Goal: Transaction & Acquisition: Purchase product/service

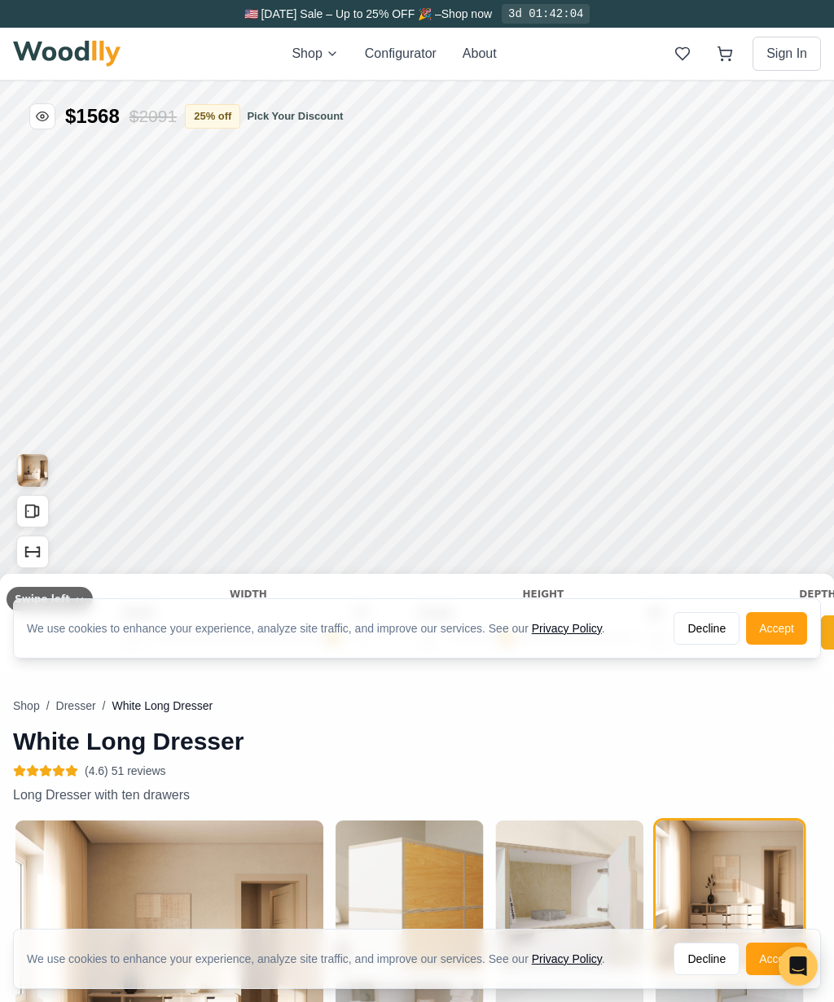
type input "72"
type input "3"
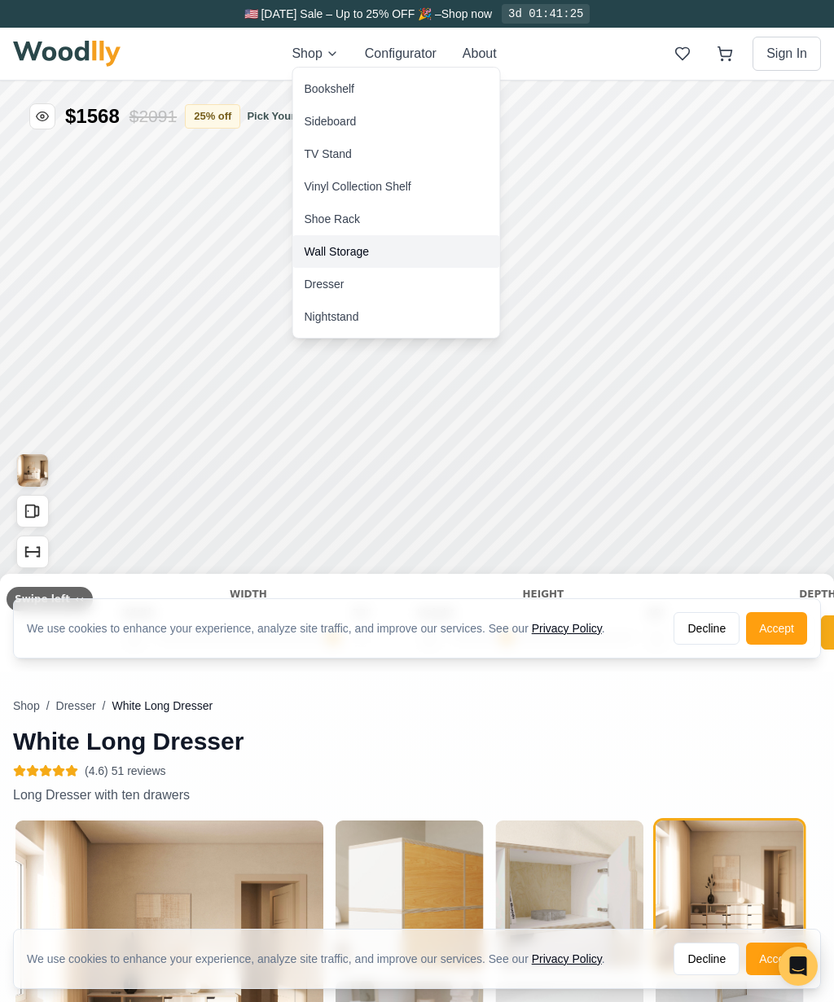
click at [381, 257] on div "Wall Storage" at bounding box center [396, 251] width 207 height 33
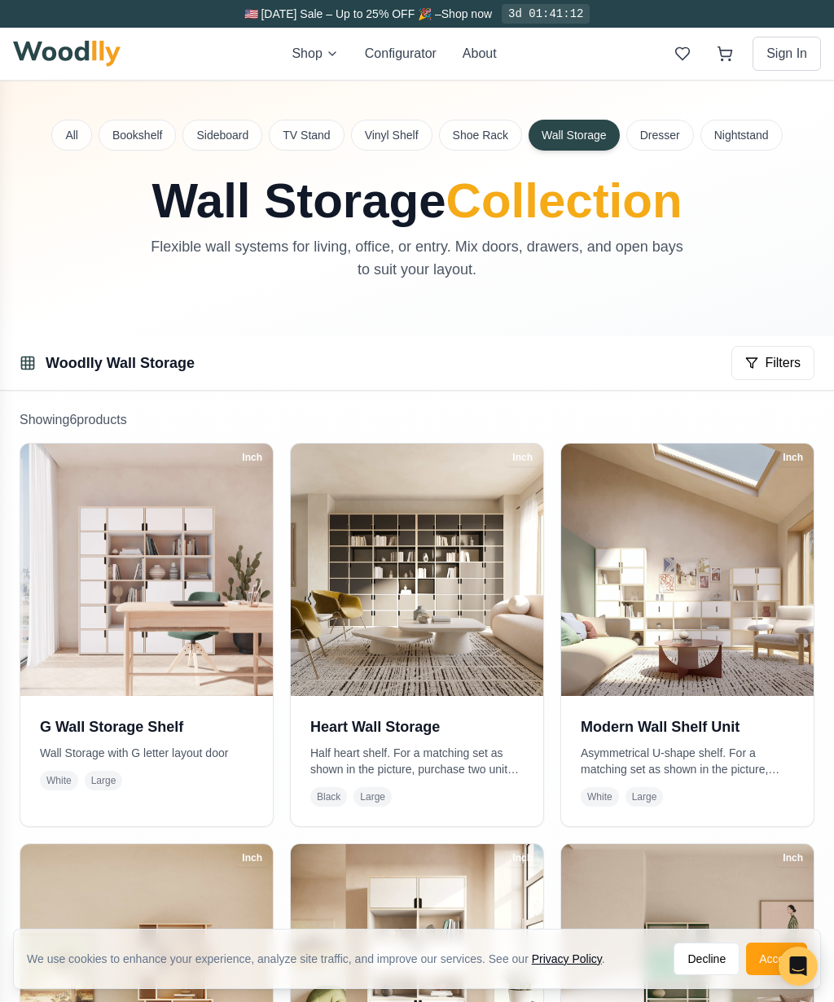
click at [720, 575] on img at bounding box center [687, 570] width 252 height 252
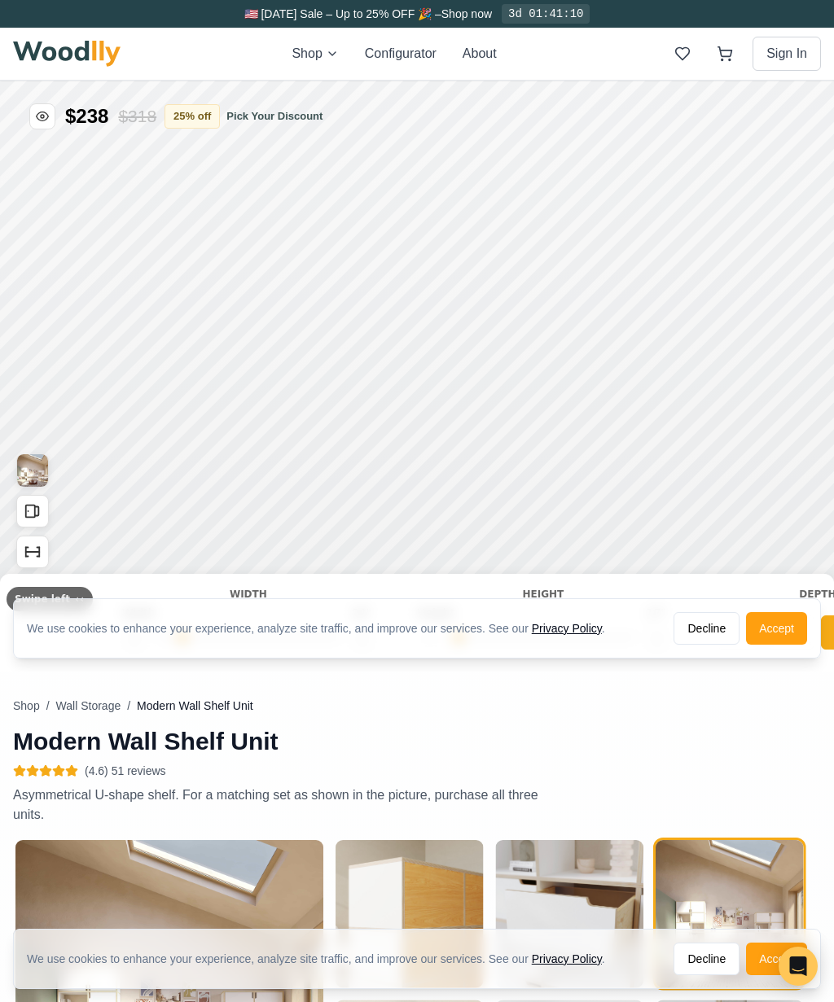
type input "63"
type input "3"
click at [784, 622] on button "Accept" at bounding box center [776, 628] width 61 height 33
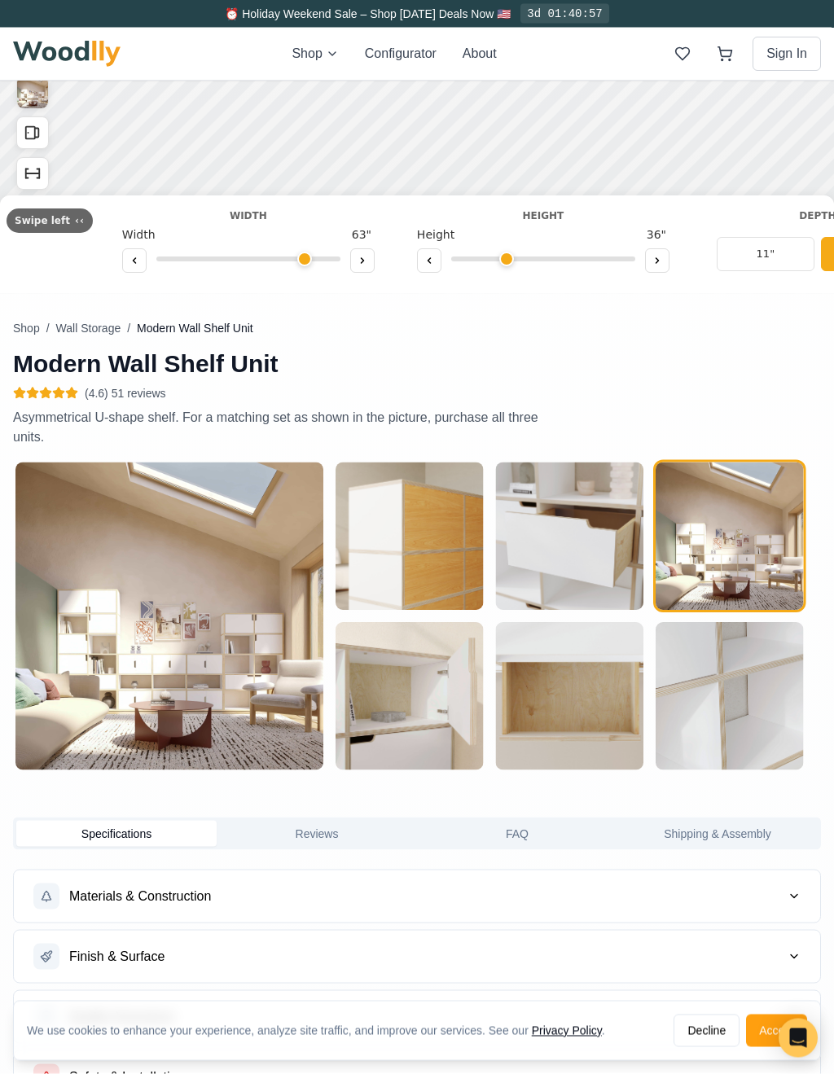
scroll to position [379, 0]
click at [615, 571] on img "button" at bounding box center [569, 535] width 147 height 147
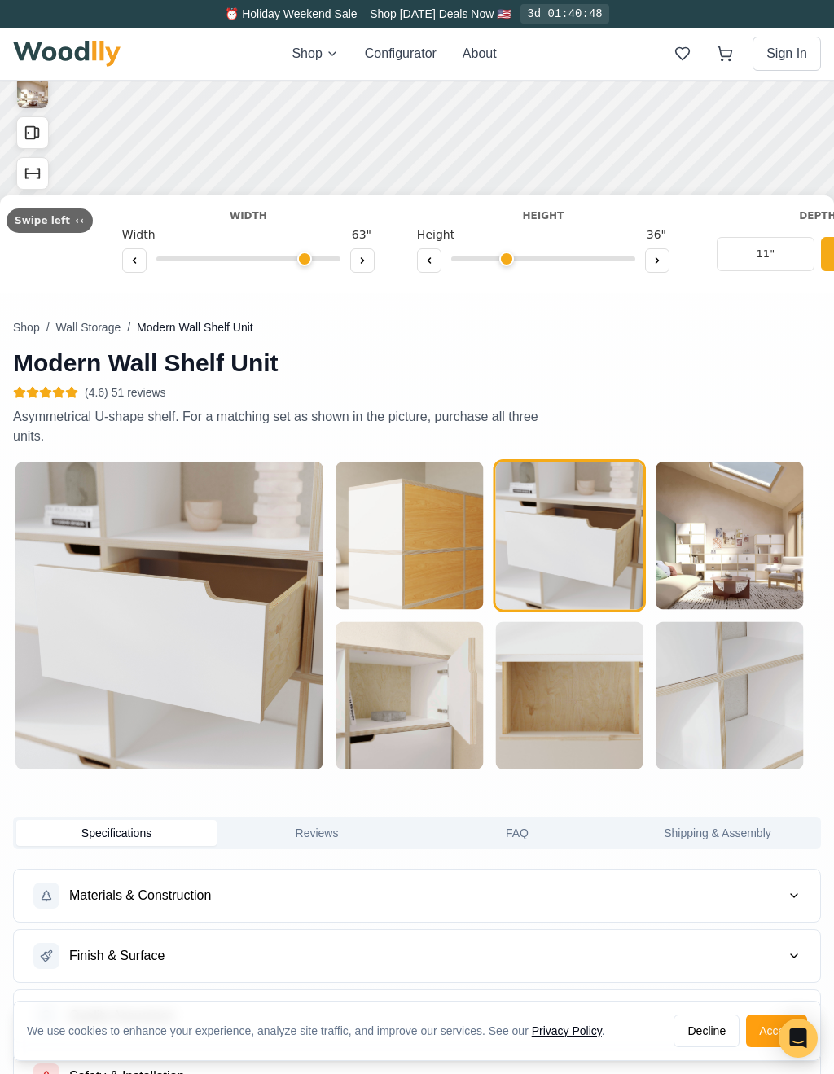
click at [753, 567] on img "button" at bounding box center [728, 535] width 147 height 147
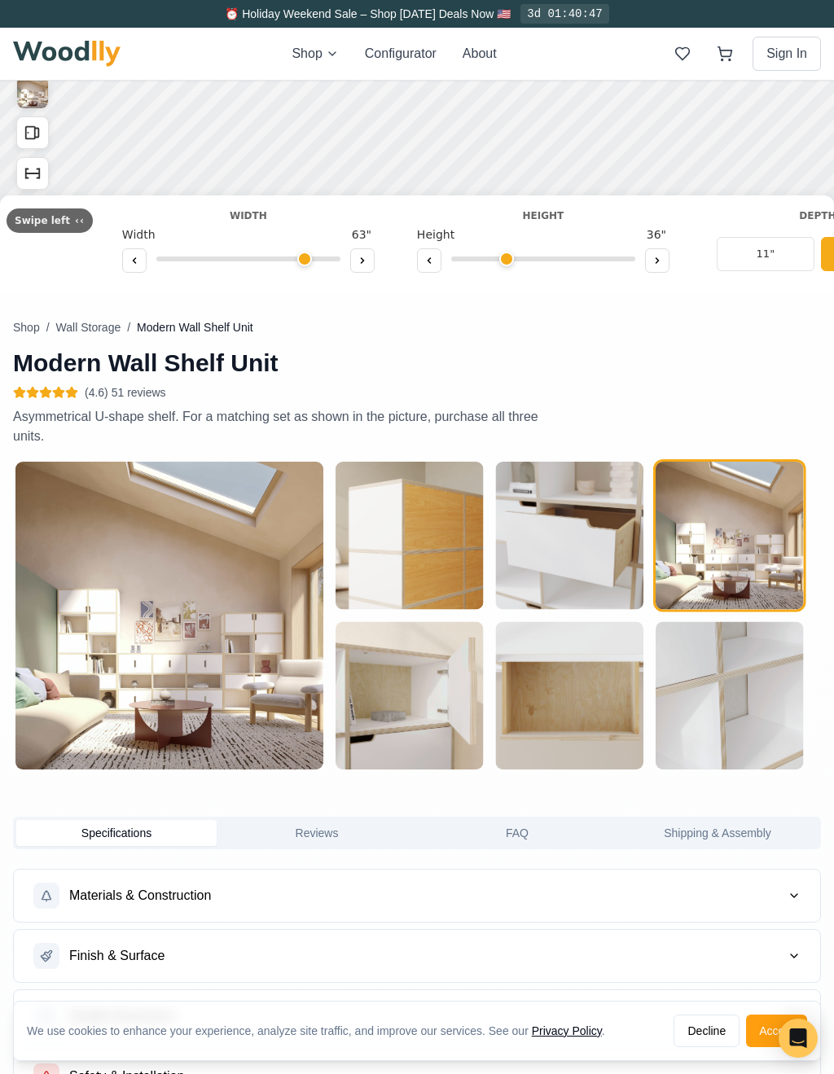
click at [716, 662] on img "button" at bounding box center [728, 695] width 147 height 147
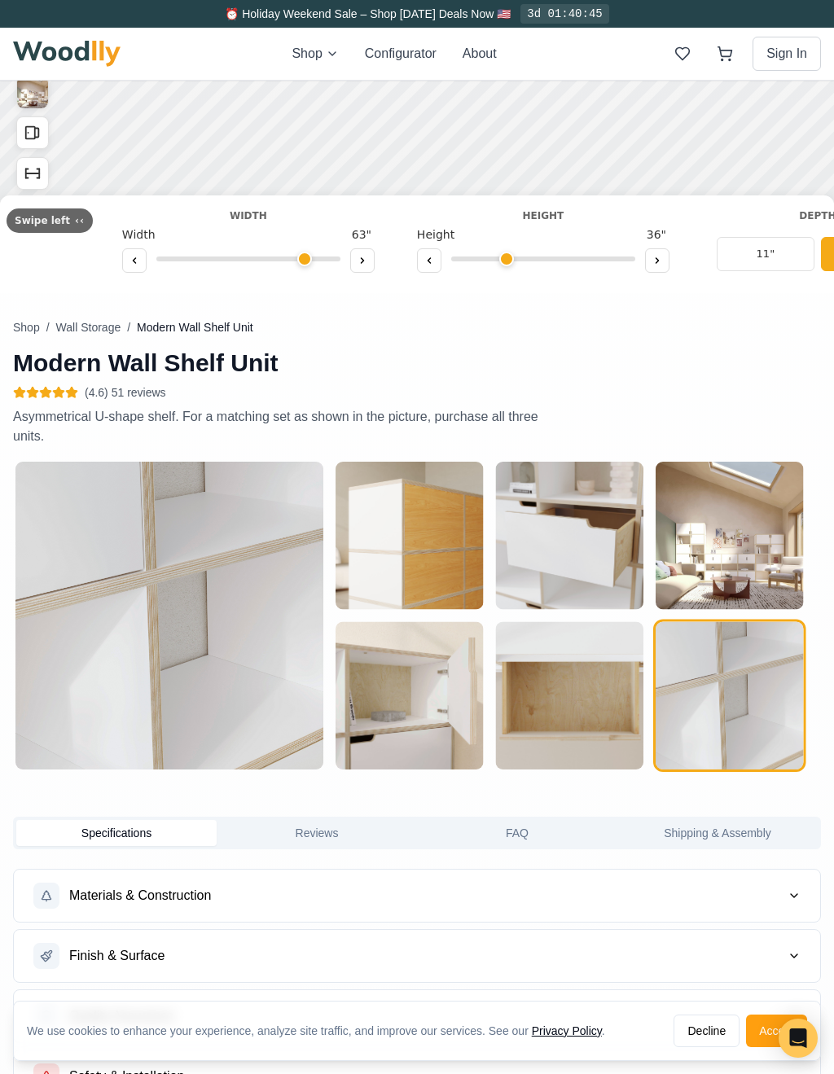
click at [591, 716] on img "button" at bounding box center [569, 695] width 147 height 147
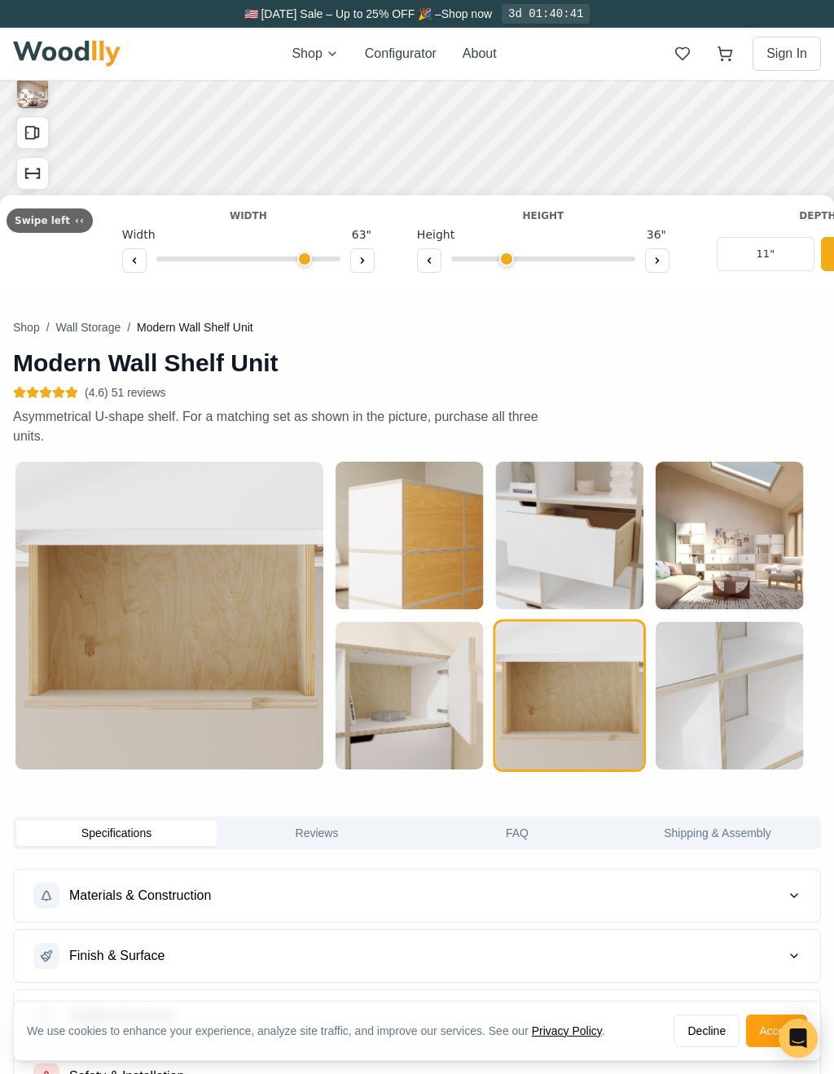
click at [460, 729] on img "button" at bounding box center [408, 695] width 147 height 147
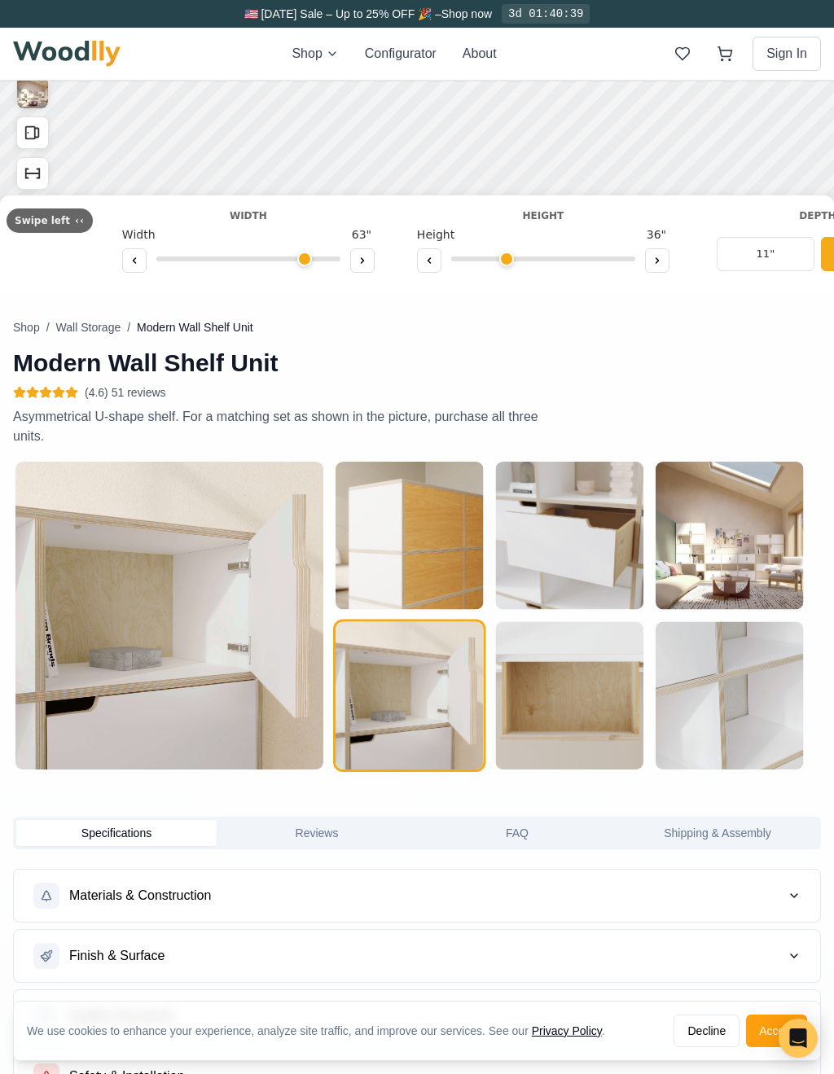
click at [441, 572] on img "button" at bounding box center [408, 535] width 147 height 147
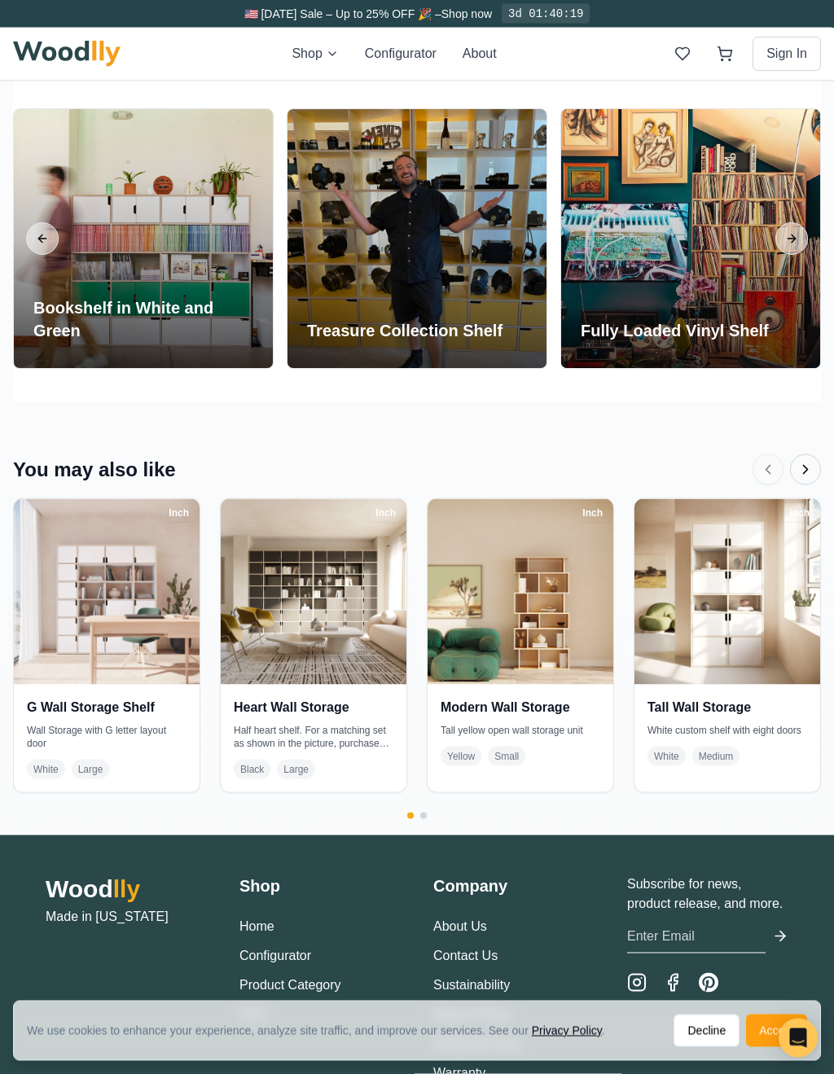
scroll to position [2752, 0]
click at [349, 630] on img at bounding box center [314, 591] width 186 height 186
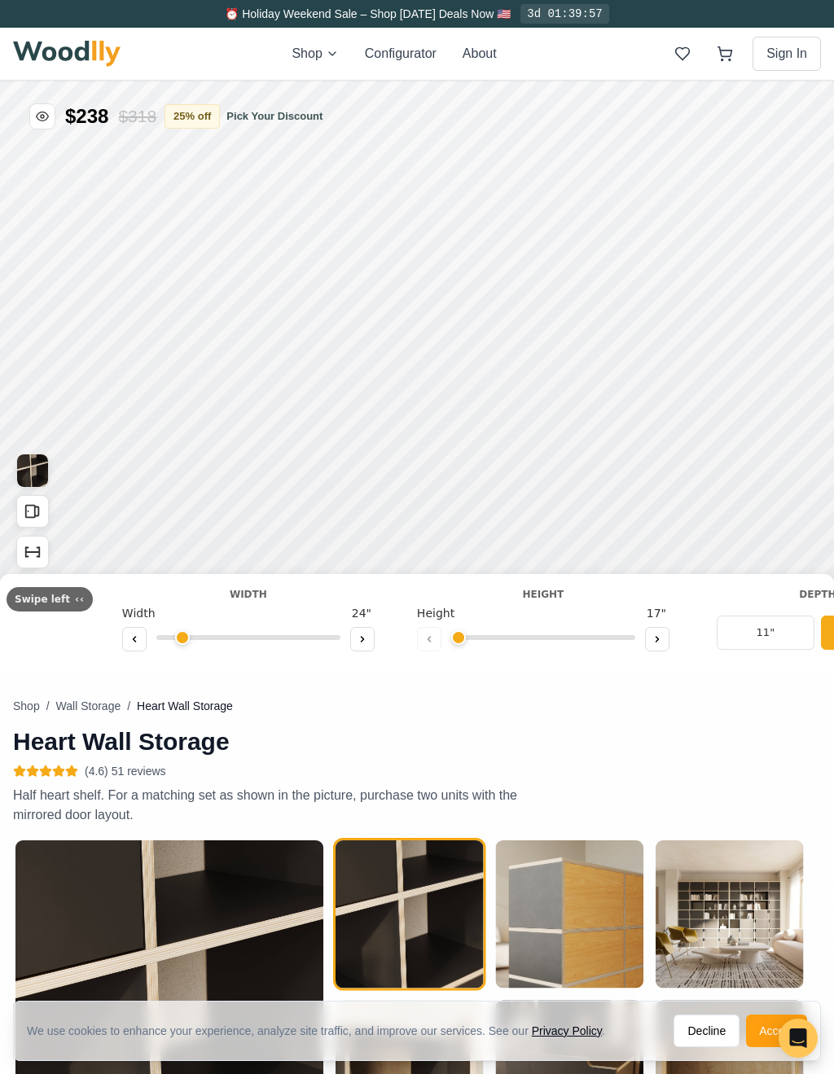
type input "72"
type input "7"
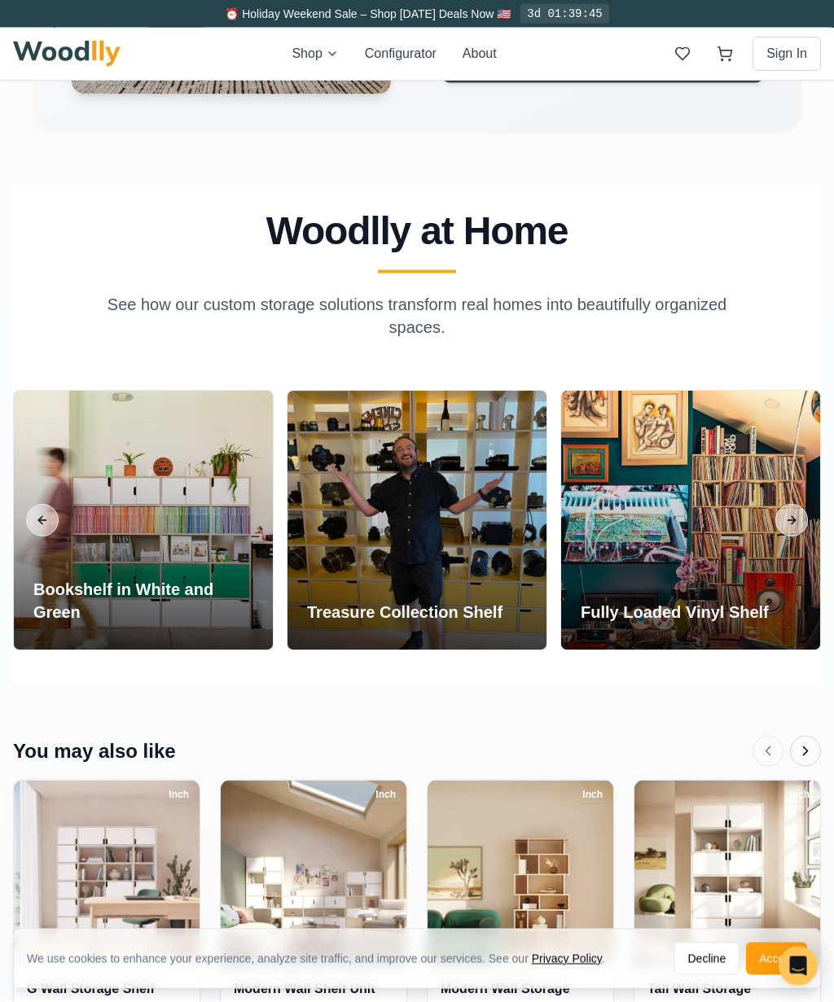
scroll to position [2470, 0]
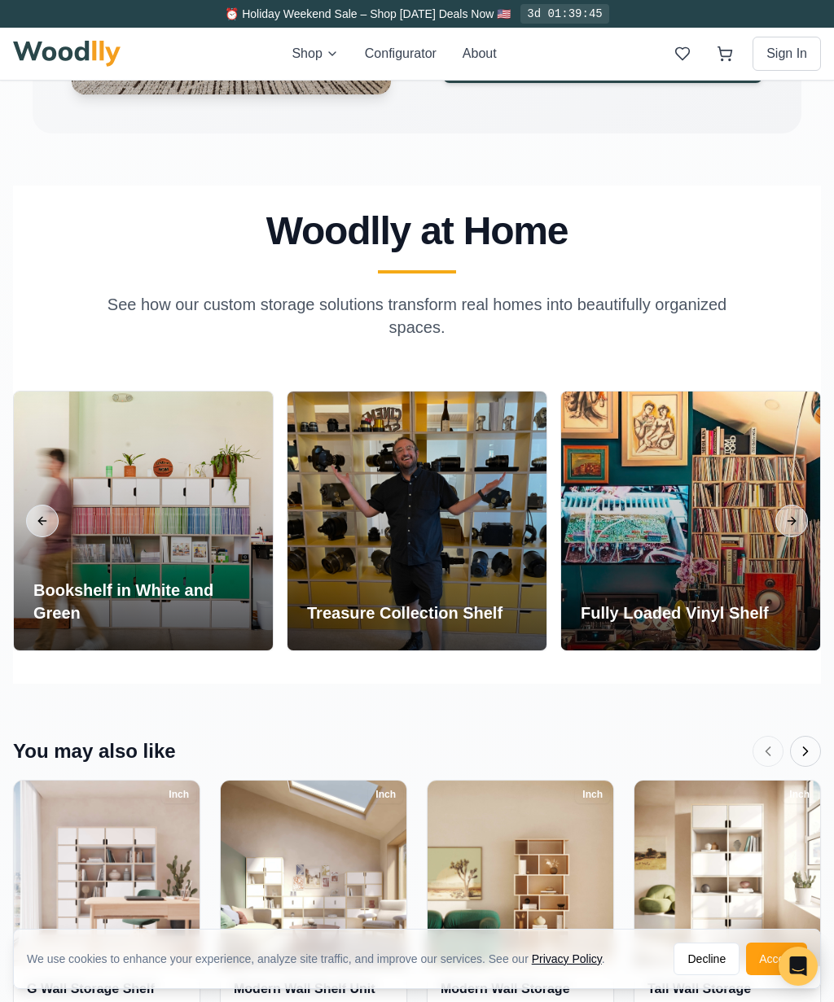
click at [496, 613] on h3 "Treasure Collection Shelf" at bounding box center [404, 613] width 195 height 23
click at [507, 597] on div "Treasure Collection Shelf" at bounding box center [404, 616] width 234 height 68
click at [504, 589] on div "Treasure Collection Shelf" at bounding box center [404, 616] width 234 height 68
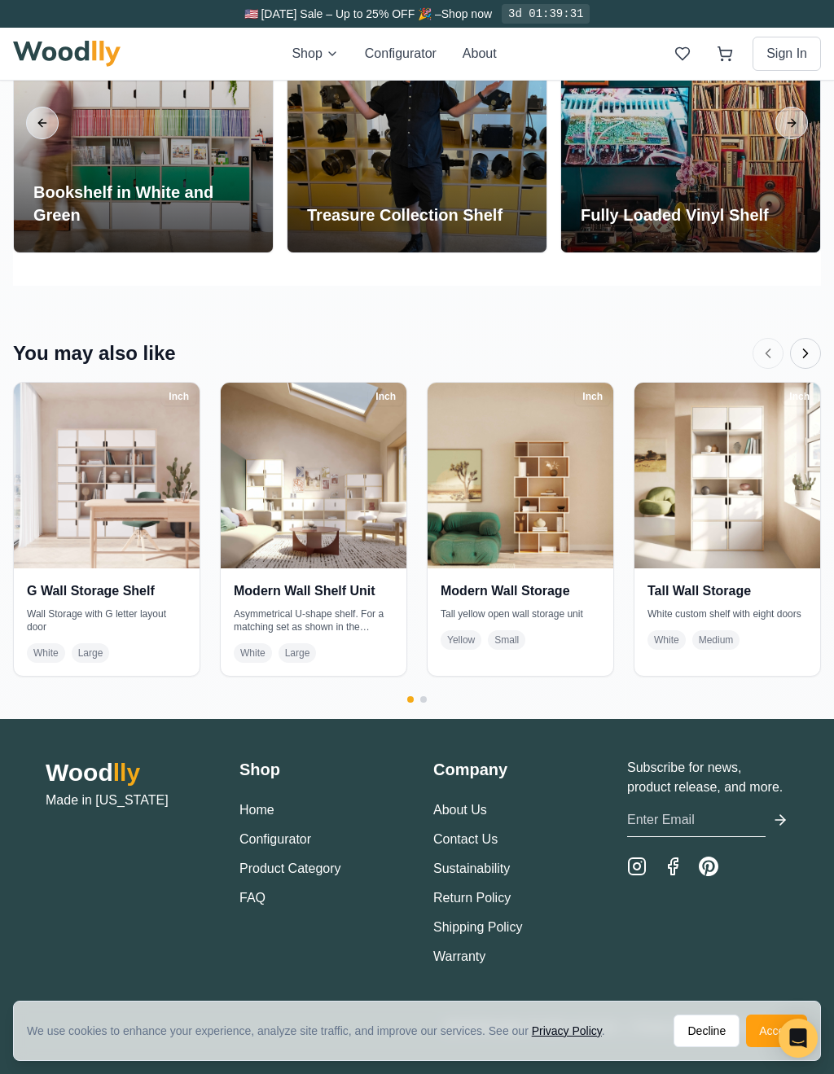
scroll to position [2840, 0]
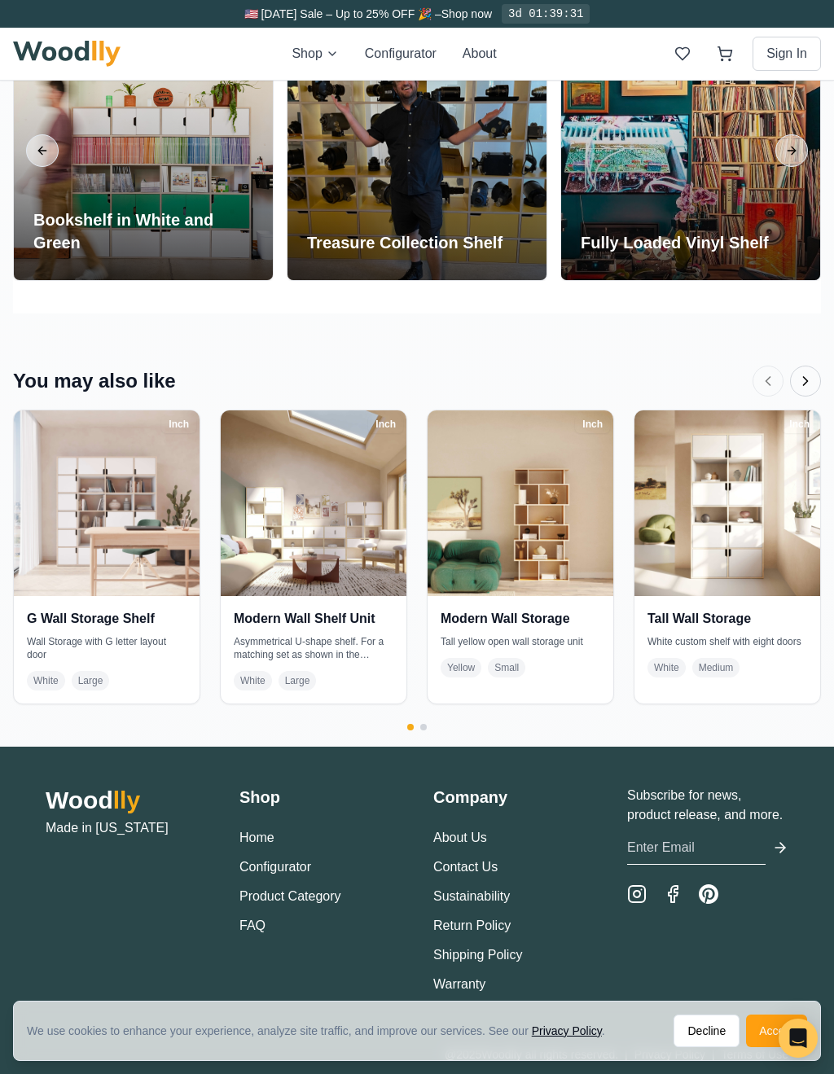
click at [808, 379] on icon "Next products" at bounding box center [805, 381] width 16 height 16
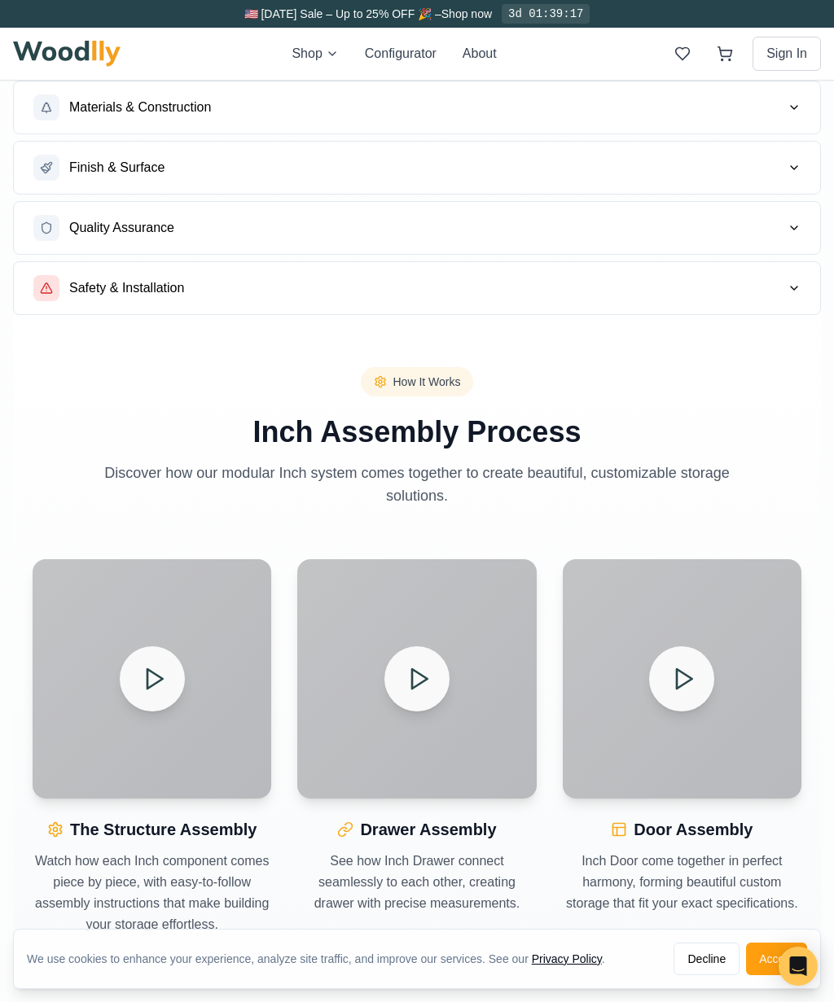
scroll to position [1166, 0]
